Goal: Task Accomplishment & Management: Manage account settings

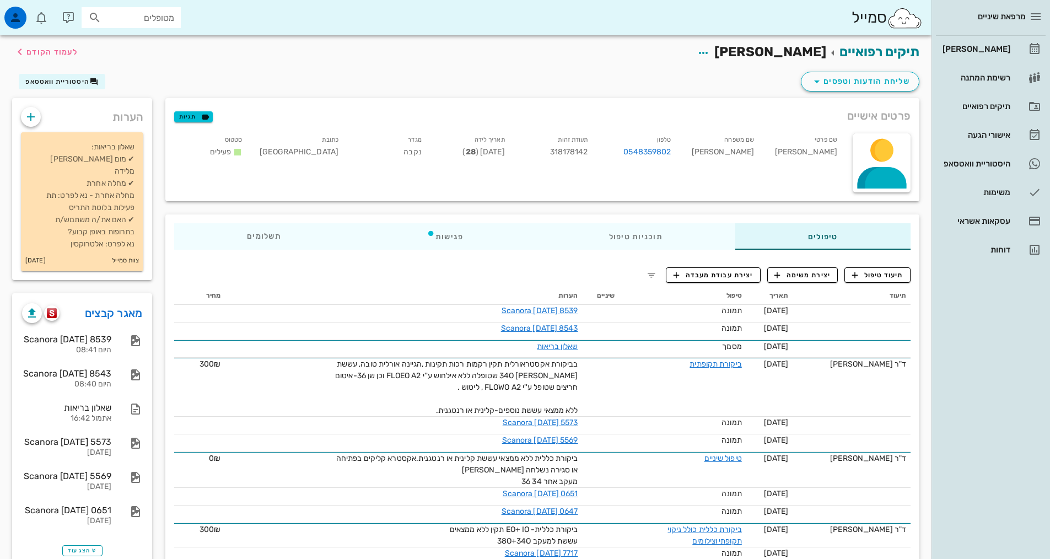
scroll to position [85, 0]
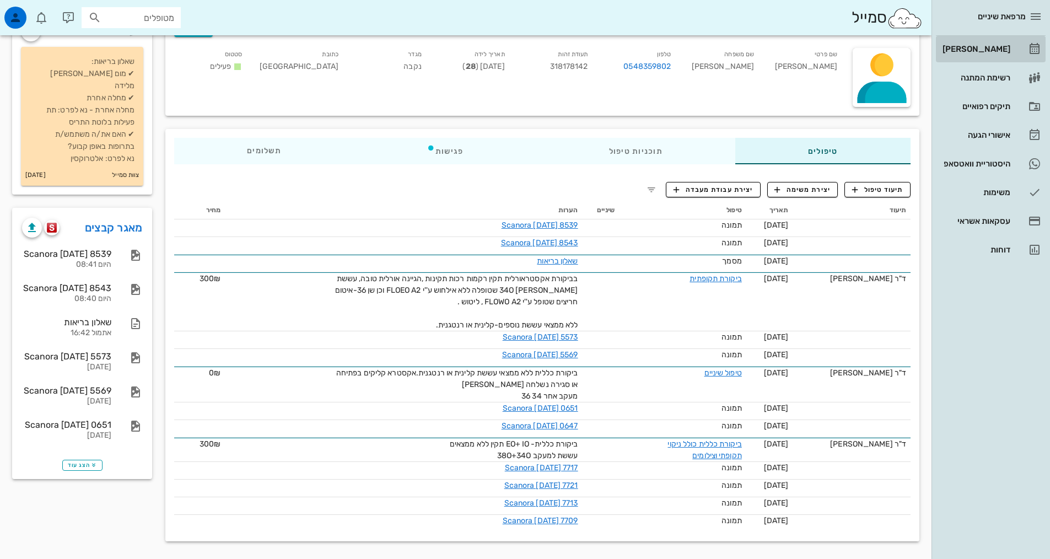
click at [989, 50] on div "[PERSON_NAME]" at bounding box center [975, 49] width 70 height 9
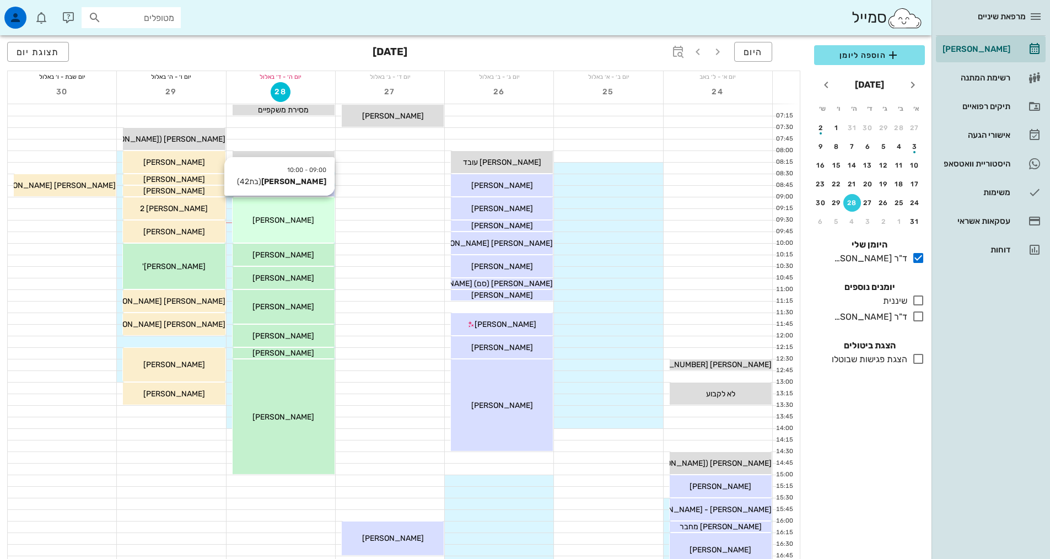
click at [276, 225] on div "[PERSON_NAME]" at bounding box center [284, 220] width 102 height 12
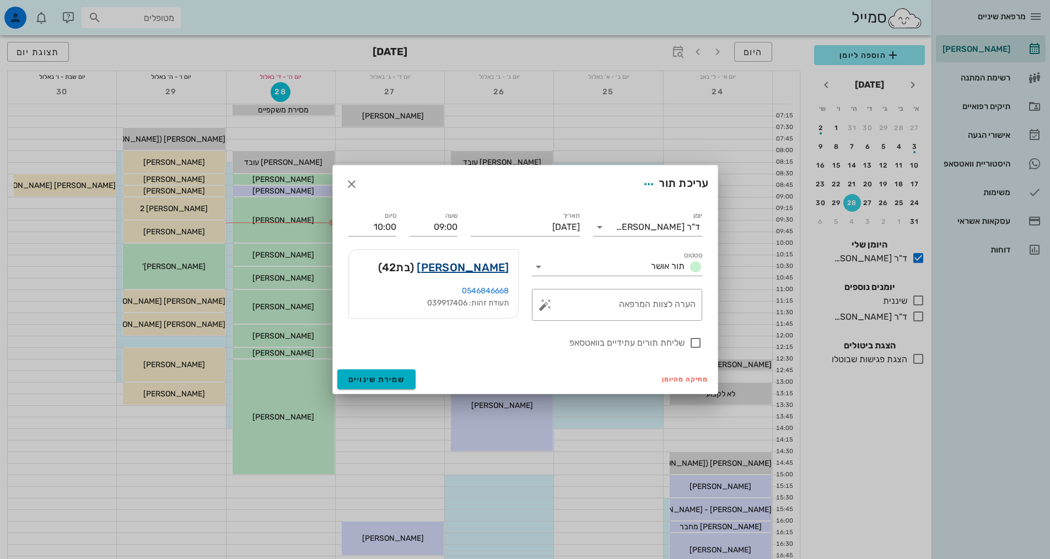
click at [502, 268] on link "[PERSON_NAME]" at bounding box center [463, 267] width 92 height 18
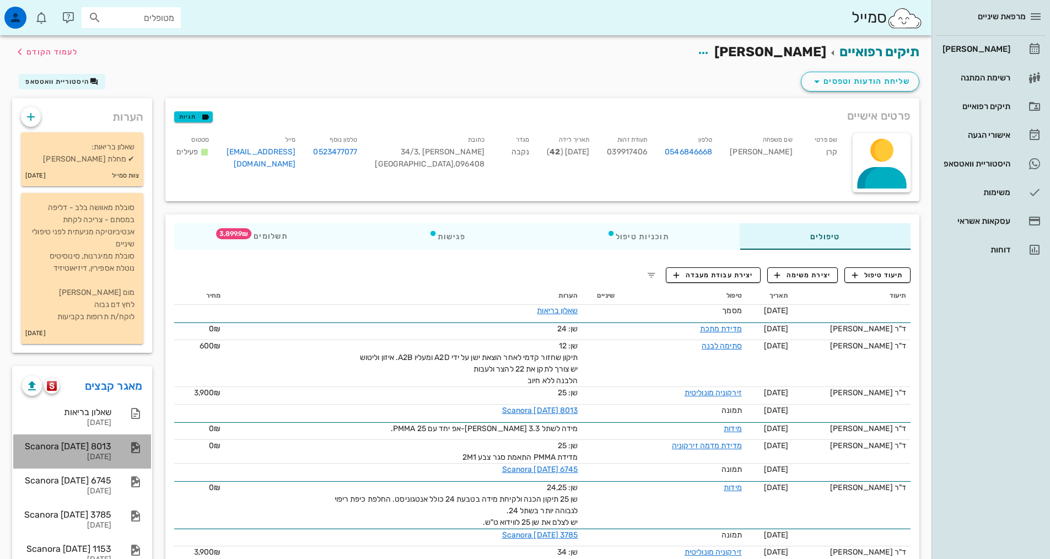
click at [94, 455] on div "[DATE]" at bounding box center [66, 456] width 89 height 9
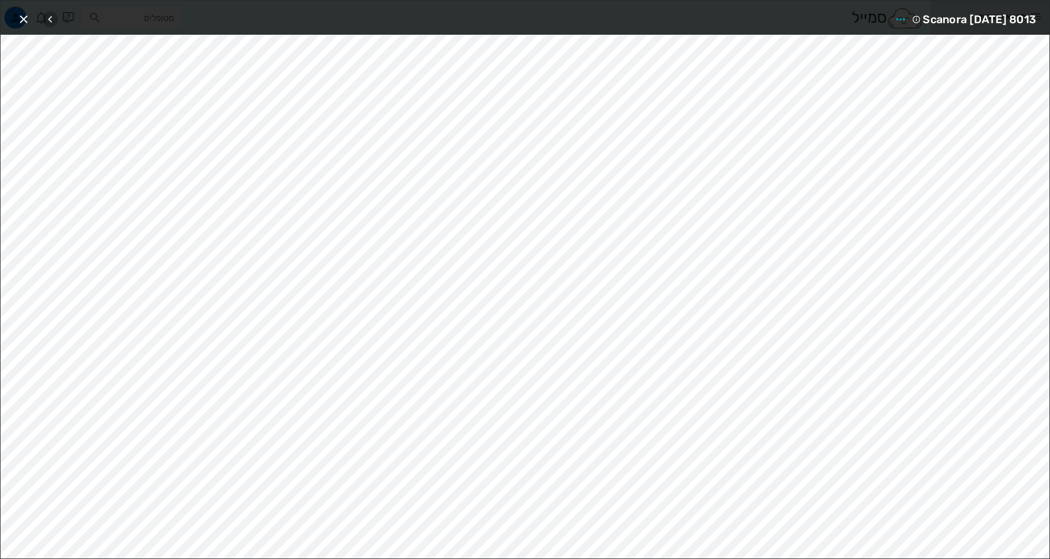
click at [48, 19] on icon "button" at bounding box center [50, 19] width 13 height 13
click at [49, 19] on icon "button" at bounding box center [50, 19] width 13 height 13
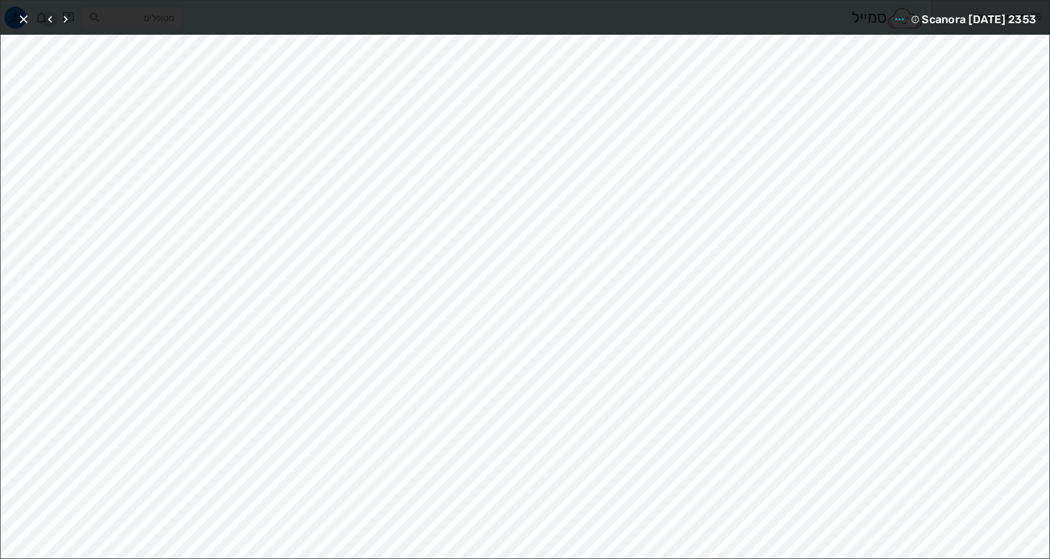
click at [49, 19] on icon "button" at bounding box center [50, 19] width 13 height 13
drag, startPoint x: 20, startPoint y: 20, endPoint x: 126, endPoint y: 103, distance: 134.2
click at [33, 24] on span "button" at bounding box center [24, 19] width 20 height 13
